Goal: Task Accomplishment & Management: Manage account settings

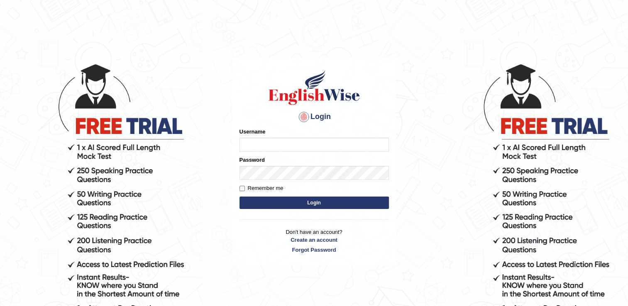
type input "ranjeetkaur"
click at [242, 188] on input "Remember me" at bounding box center [241, 188] width 5 height 5
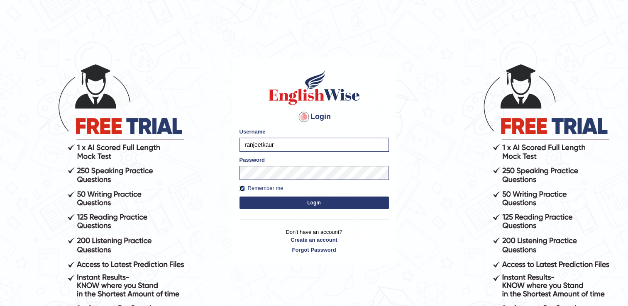
click at [243, 186] on input "Remember me" at bounding box center [241, 188] width 5 height 5
checkbox input "false"
click at [225, 175] on body "Login Please fix the following errors: Username ranjeetkaur Password Remember m…" at bounding box center [314, 185] width 628 height 306
